Goal: Unclear

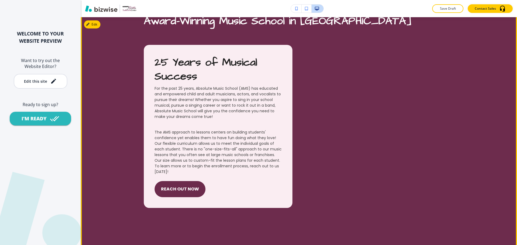
scroll to position [235, 0]
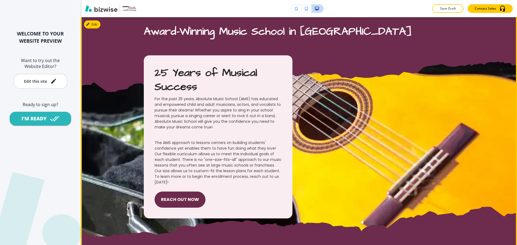
click at [344, 93] on div "25 Years of Musical Success For the past 25 years, Absolute Music School (AMS) …" at bounding box center [299, 136] width 310 height 163
